Goal: Navigation & Orientation: Go to known website

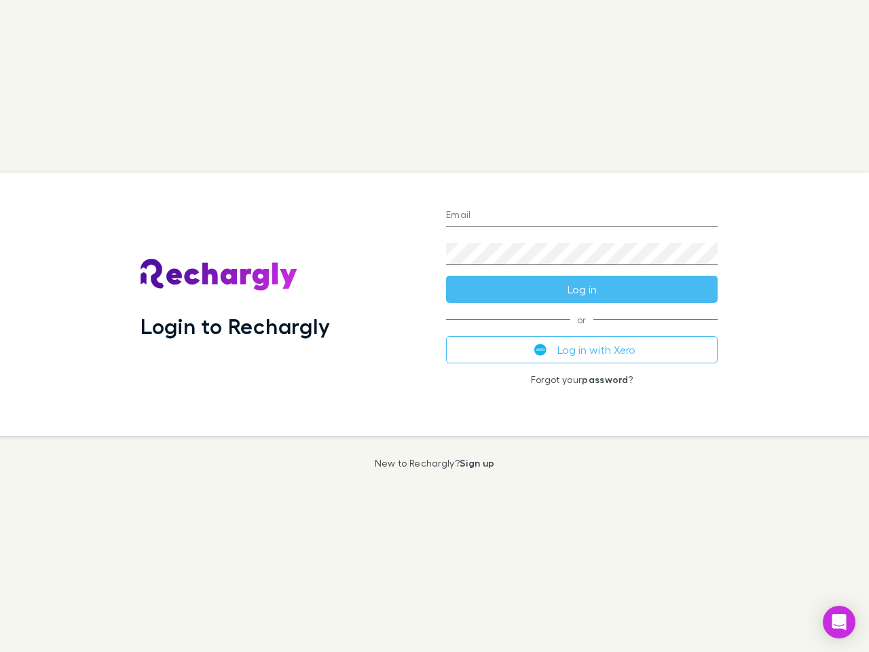
click at [435, 326] on div "Login to Rechargly" at bounding box center [283, 303] width 306 height 263
click at [582, 216] on input "Email" at bounding box center [582, 216] width 272 height 22
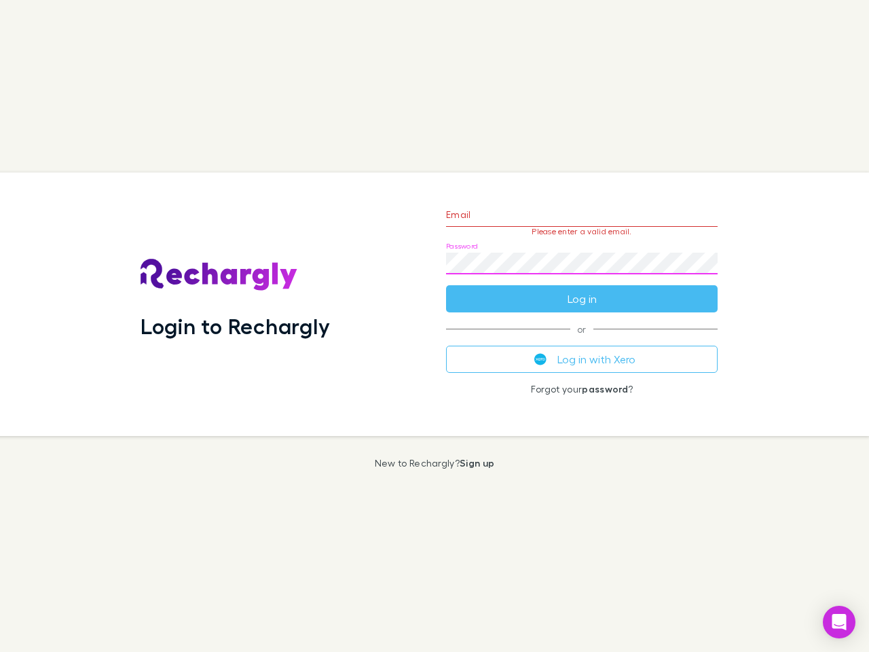
click at [582, 289] on form "Email Please enter a valid email. Password Log in" at bounding box center [582, 253] width 272 height 118
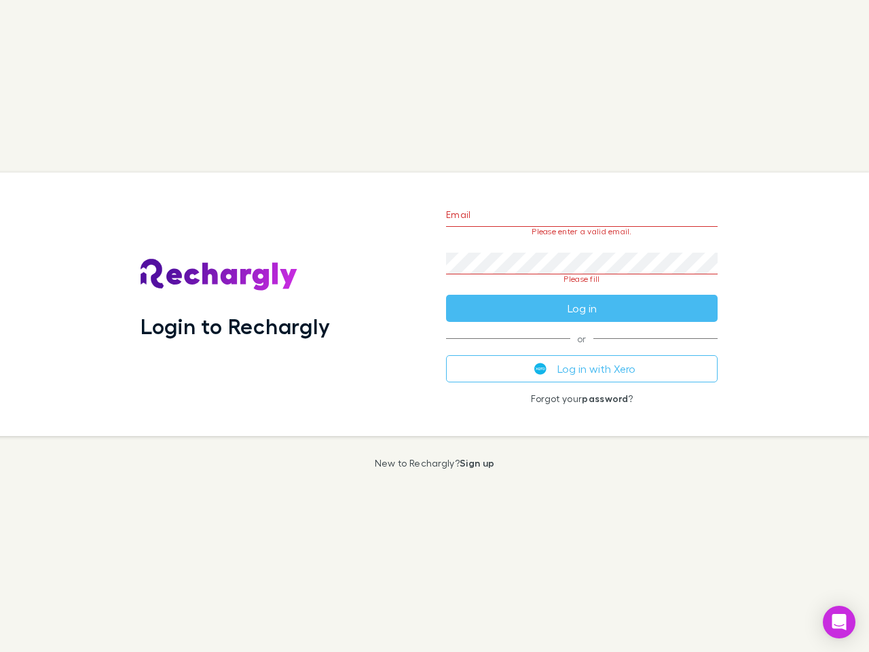
click at [582, 350] on div "Email Please enter a valid email. Password Please fill Log in or Log in with Xe…" at bounding box center [581, 303] width 293 height 263
click at [839, 622] on icon "Open Intercom Messenger" at bounding box center [839, 622] width 14 height 16
